Goal: Task Accomplishment & Management: Manage account settings

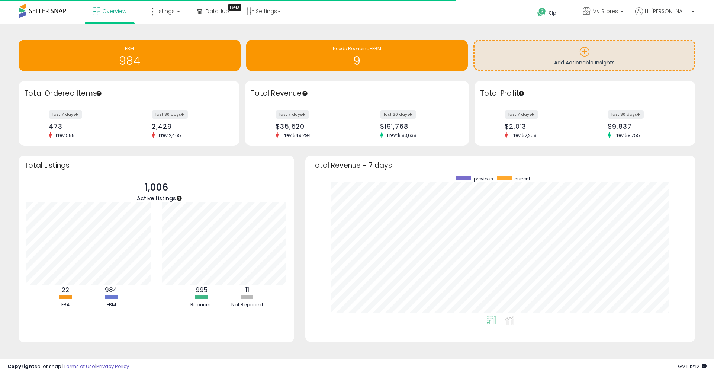
scroll to position [141, 375]
click at [611, 21] on link "My Stores" at bounding box center [603, 12] width 52 height 24
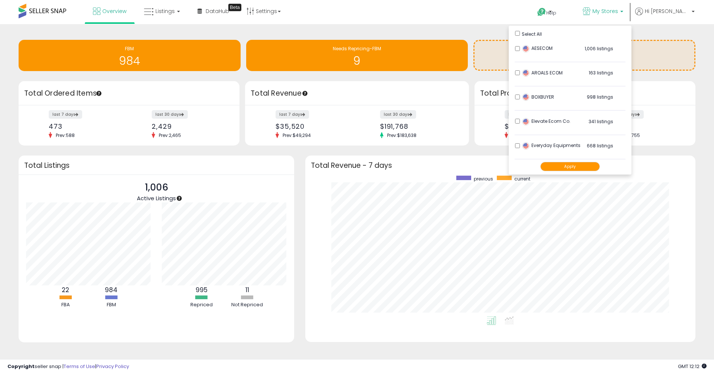
click at [579, 171] on button "Apply" at bounding box center [570, 166] width 60 height 9
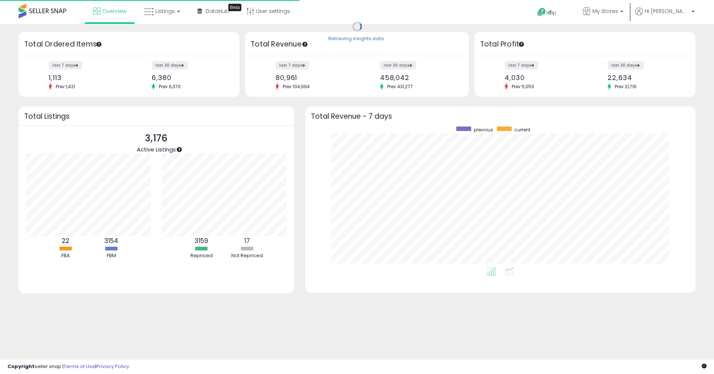
scroll to position [141, 375]
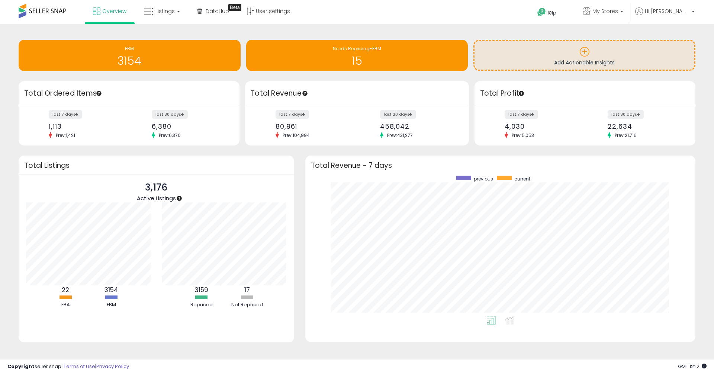
click at [285, 173] on div "Total Listings" at bounding box center [157, 164] width 276 height 19
click at [279, 152] on div "Retrieving insights data.. FBM 3154 Needs Repricing-FBM 15" at bounding box center [357, 197] width 707 height 330
